Goal: Communication & Community: Participate in discussion

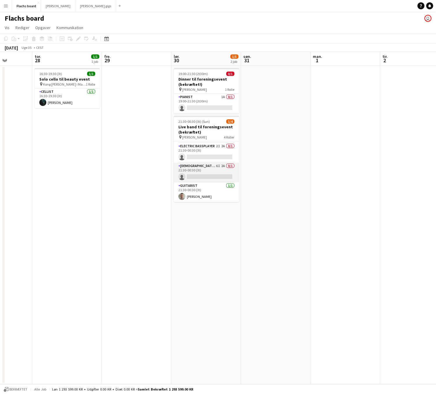
scroll to position [17, 0]
click at [223, 177] on app-card-role "[DEMOGRAPHIC_DATA] Singer 6I 2A 0/1 21:30-00:30 (3t) single-neutral-actions" at bounding box center [206, 175] width 65 height 20
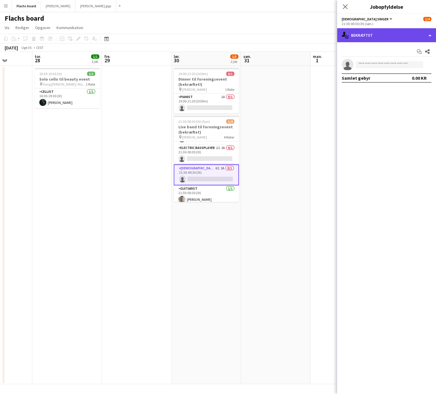
click at [378, 40] on div "single-neutral-actions-check-2 Bekræftet" at bounding box center [386, 35] width 99 height 14
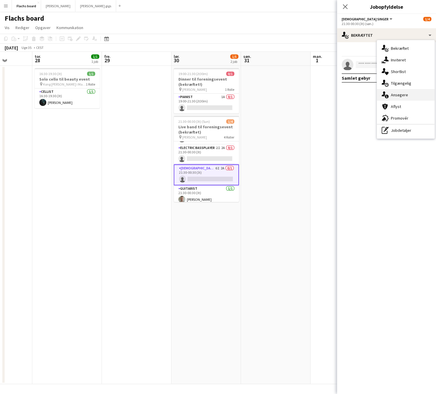
click at [403, 93] on div "single-neutral-actions-information Ansøgere" at bounding box center [406, 95] width 58 height 12
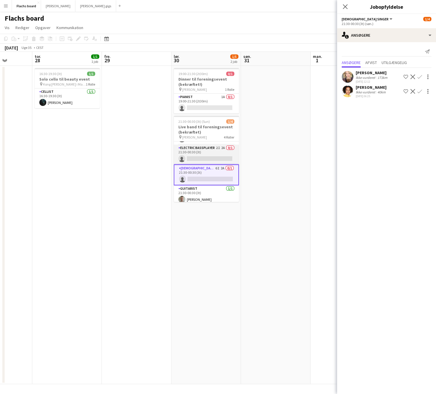
click at [215, 156] on app-card-role "Electric Bassplayer 2I 2A 0/1 21:30-00:30 (3t) single-neutral-actions" at bounding box center [206, 155] width 65 height 20
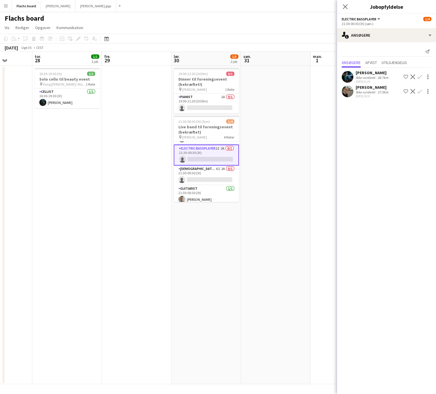
scroll to position [0, 0]
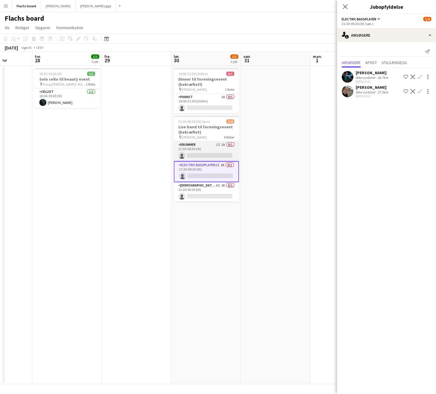
click at [215, 149] on app-card-role "Drummer 1I 1A 0/1 21:30-00:30 (3t) single-neutral-actions" at bounding box center [206, 152] width 65 height 20
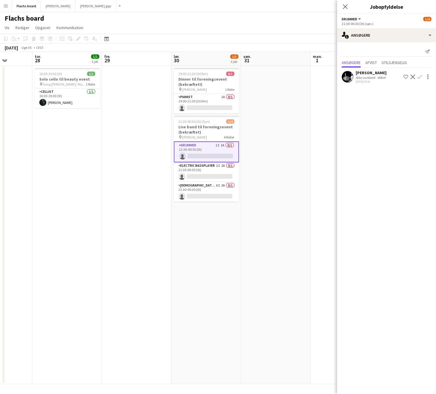
click at [147, 102] on app-date-cell at bounding box center [137, 225] width 70 height 319
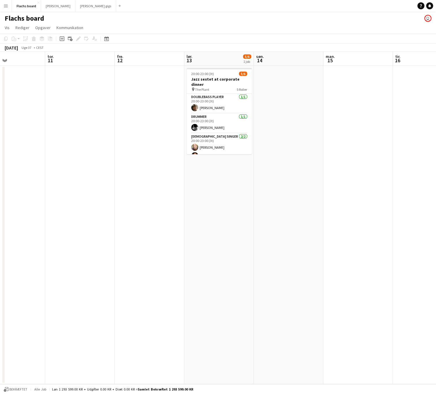
click at [2, 4] on button "Menu" at bounding box center [6, 6] width 12 height 12
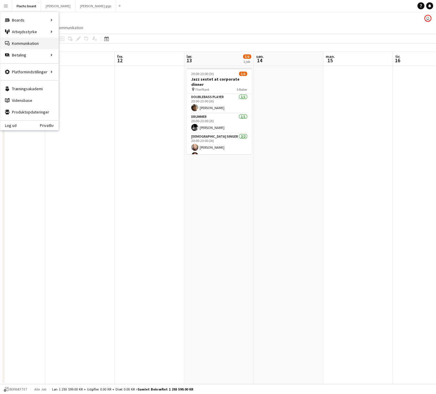
click at [22, 45] on link "Kommunikation Kommunikation" at bounding box center [29, 44] width 58 height 12
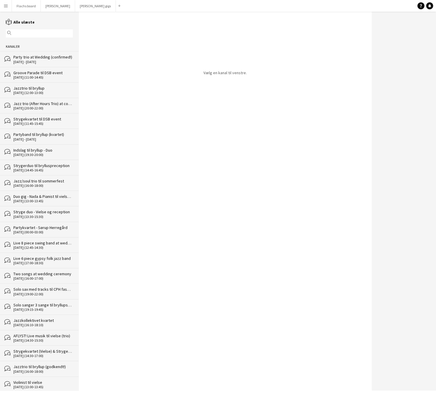
click at [28, 58] on div "Party trio at Wedding (confirmed!)" at bounding box center [42, 56] width 59 height 5
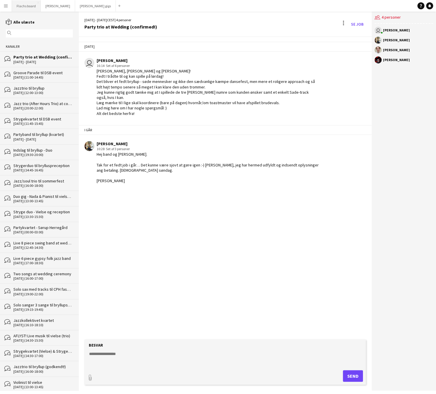
click at [26, 5] on button "Flachs board Luk" at bounding box center [26, 5] width 29 height 11
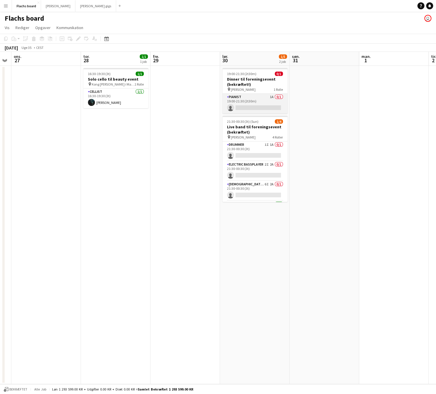
click at [259, 102] on app-card-role "Pianist 1A 0/1 19:00-21:30 (2t30m) single-neutral-actions" at bounding box center [254, 104] width 65 height 20
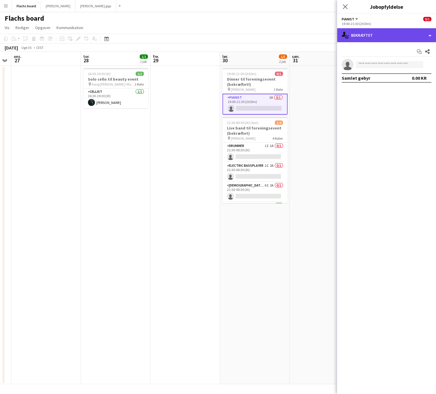
click at [374, 37] on div "single-neutral-actions-check-2 Bekræftet" at bounding box center [386, 35] width 99 height 14
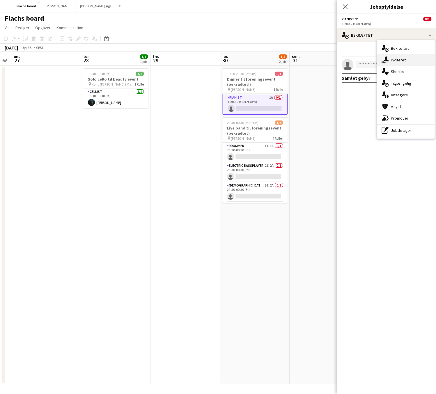
click at [387, 59] on icon "single-neutral-actions-share-1" at bounding box center [385, 59] width 7 height 7
